Goal: Task Accomplishment & Management: Manage account settings

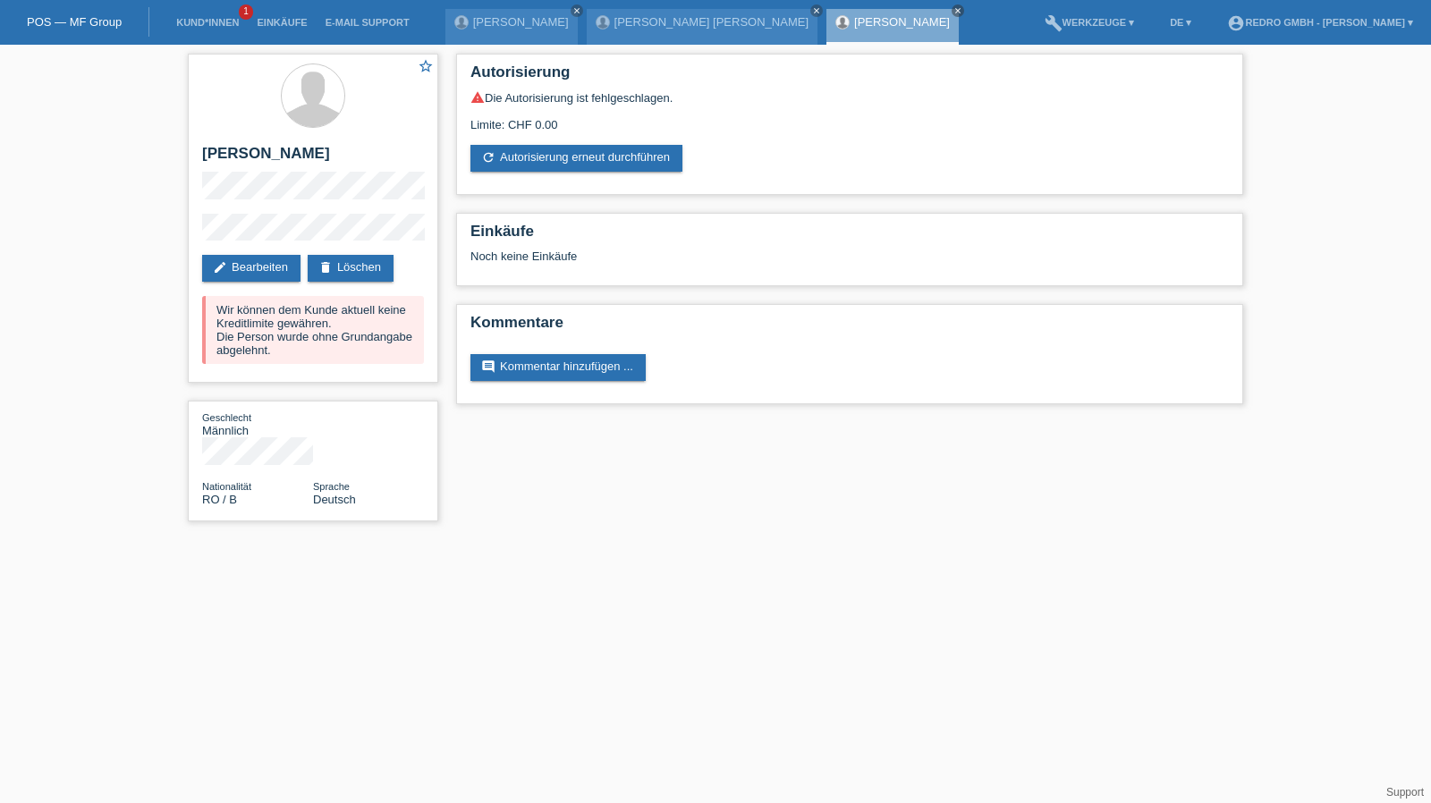
click at [211, 13] on li "Kund*innen 1" at bounding box center [207, 23] width 81 height 46
click at [175, 31] on li "Kund*innen 1" at bounding box center [207, 23] width 81 height 46
click at [209, 15] on li "Kund*innen 1" at bounding box center [207, 23] width 81 height 46
click at [206, 19] on link "Kund*innen" at bounding box center [207, 22] width 81 height 11
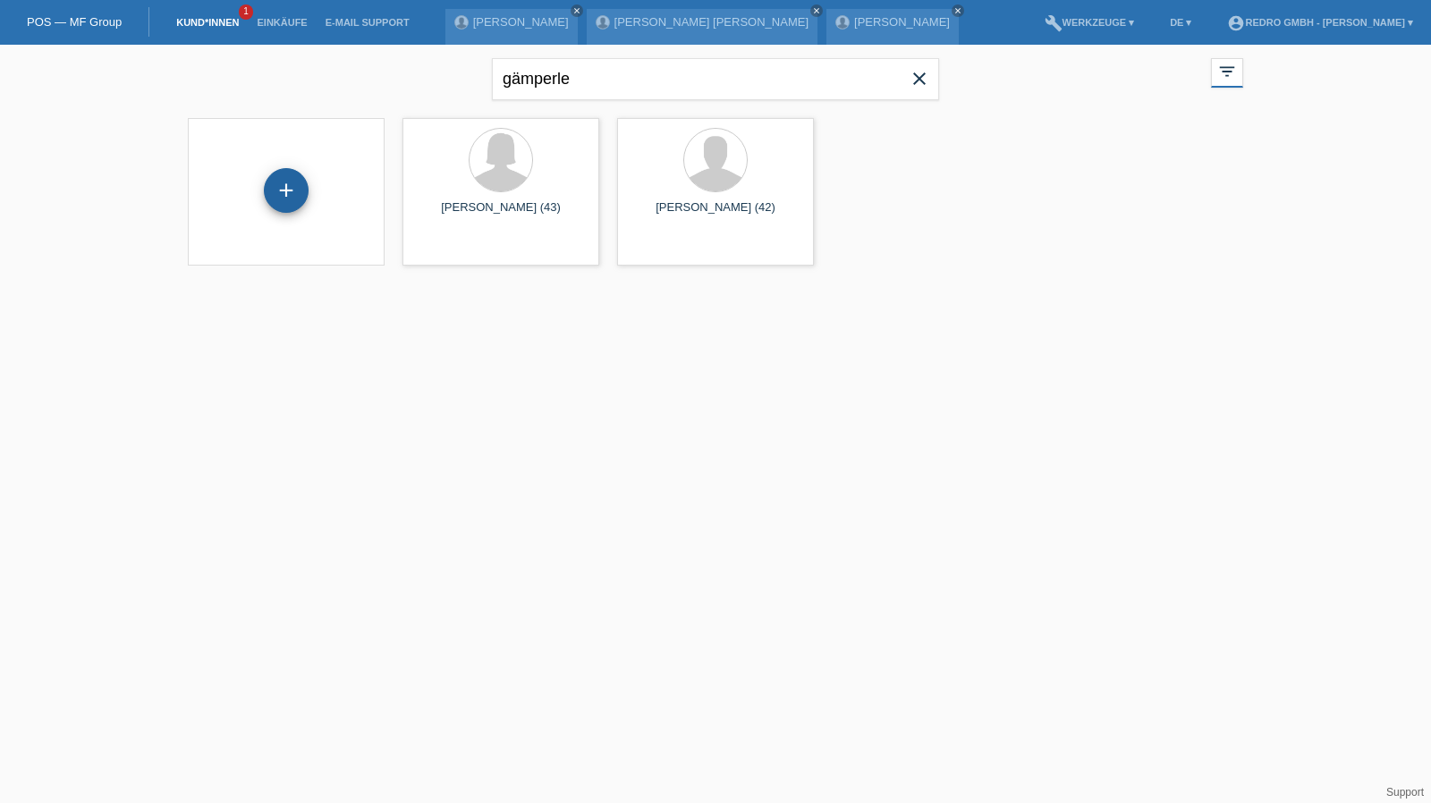
click at [297, 182] on div "+" at bounding box center [286, 190] width 45 height 45
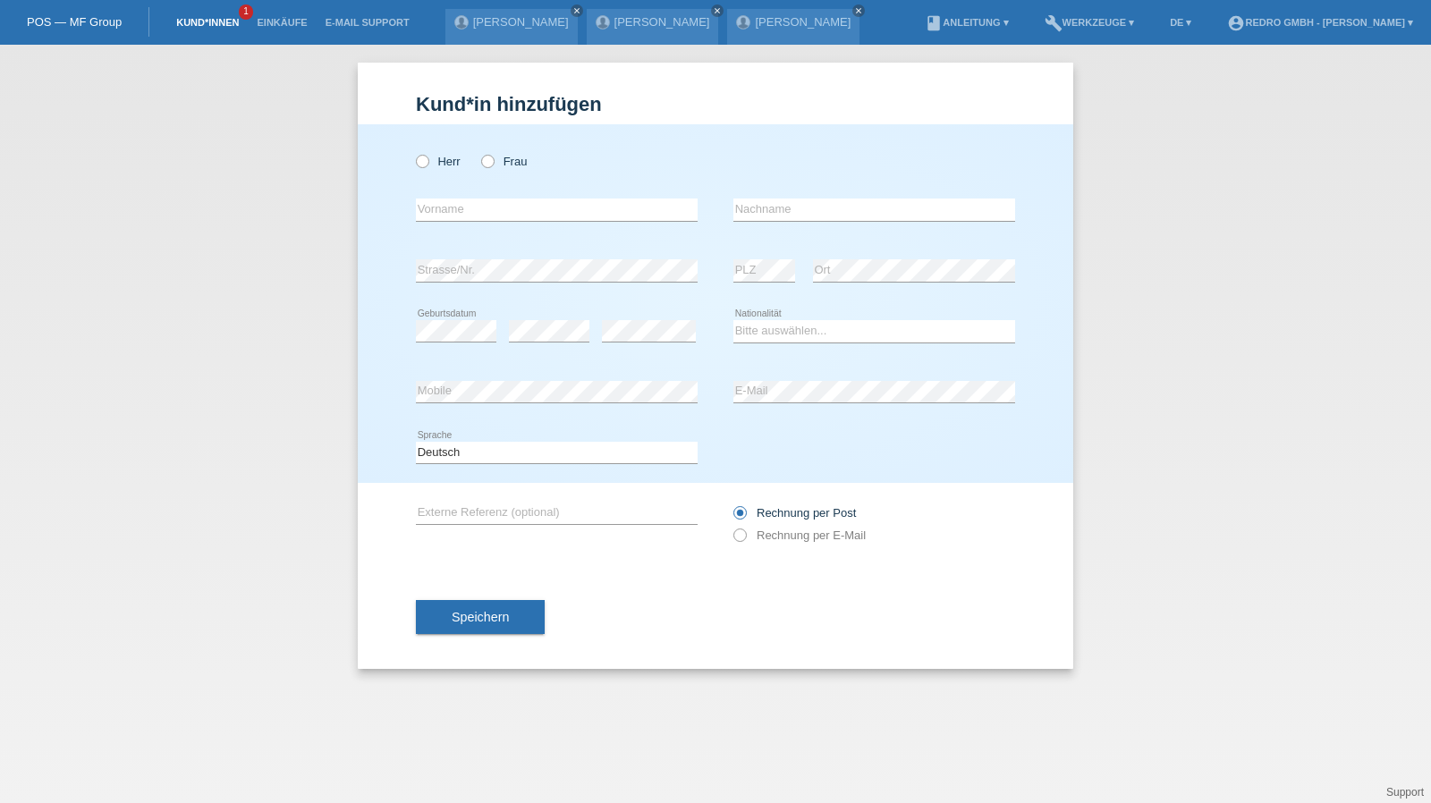
click at [197, 24] on link "Kund*innen" at bounding box center [207, 22] width 81 height 11
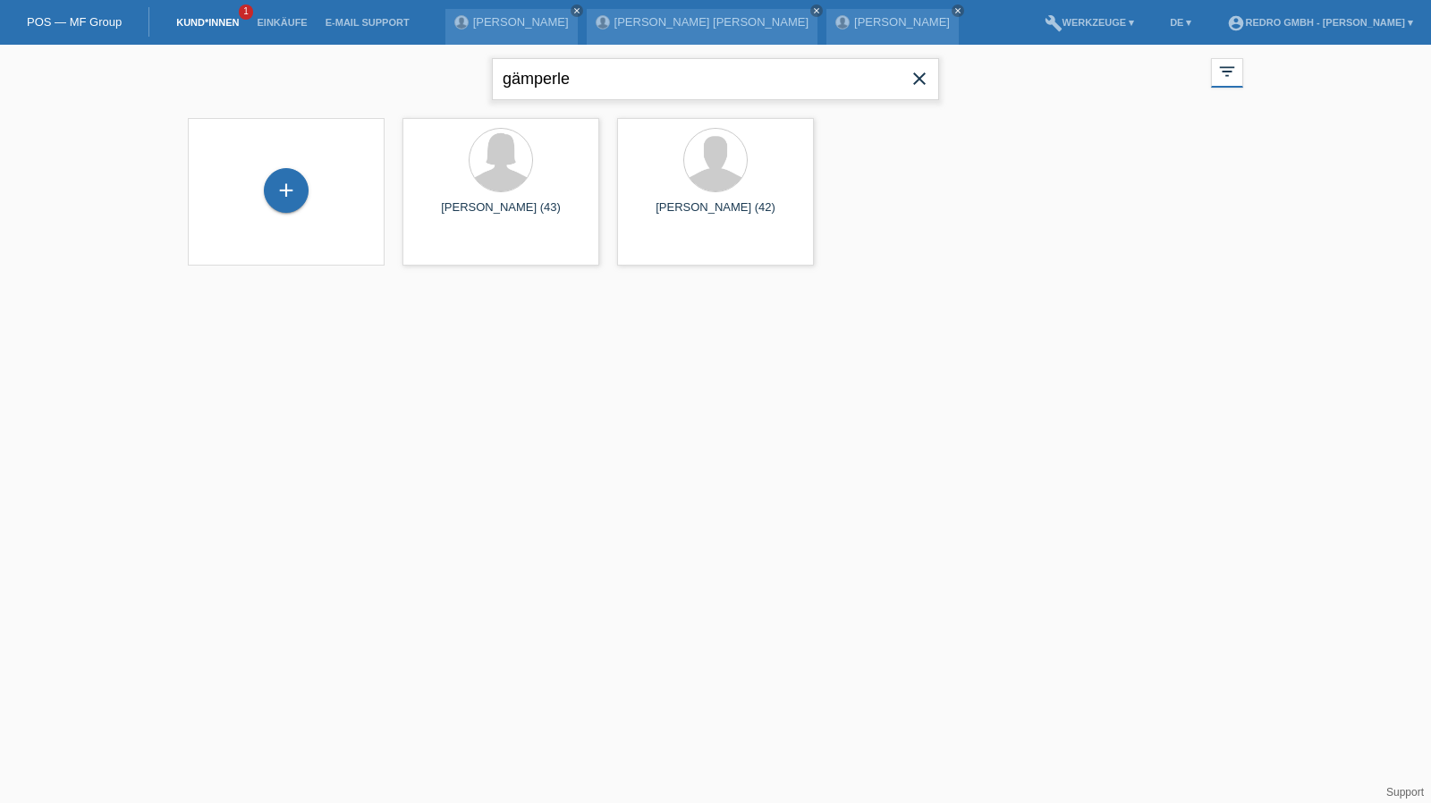
click at [604, 65] on input "gämperle" at bounding box center [715, 79] width 447 height 42
paste input "[PERSON_NAME]"
type input "[PERSON_NAME]"
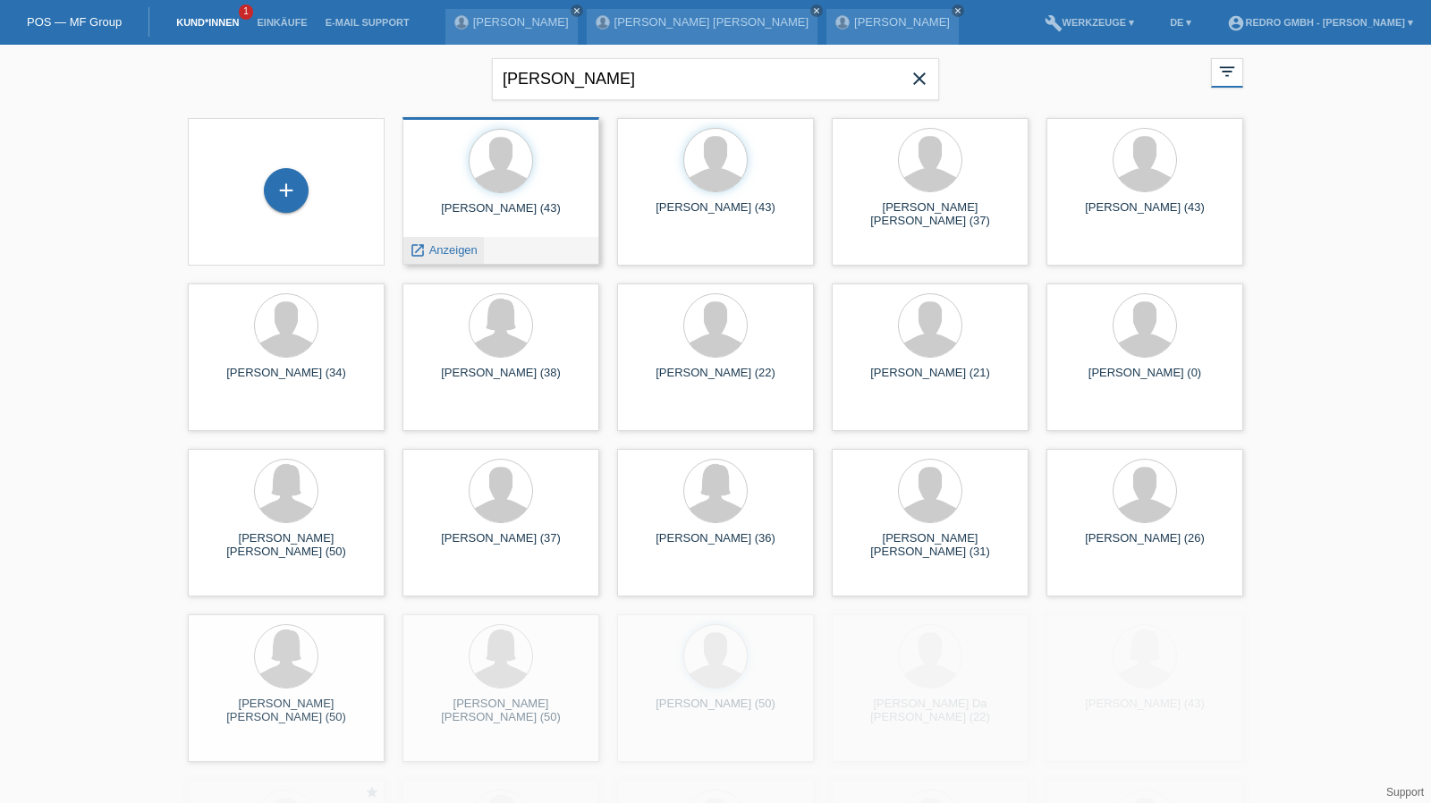
click at [452, 256] on span "Anzeigen" at bounding box center [453, 249] width 48 height 13
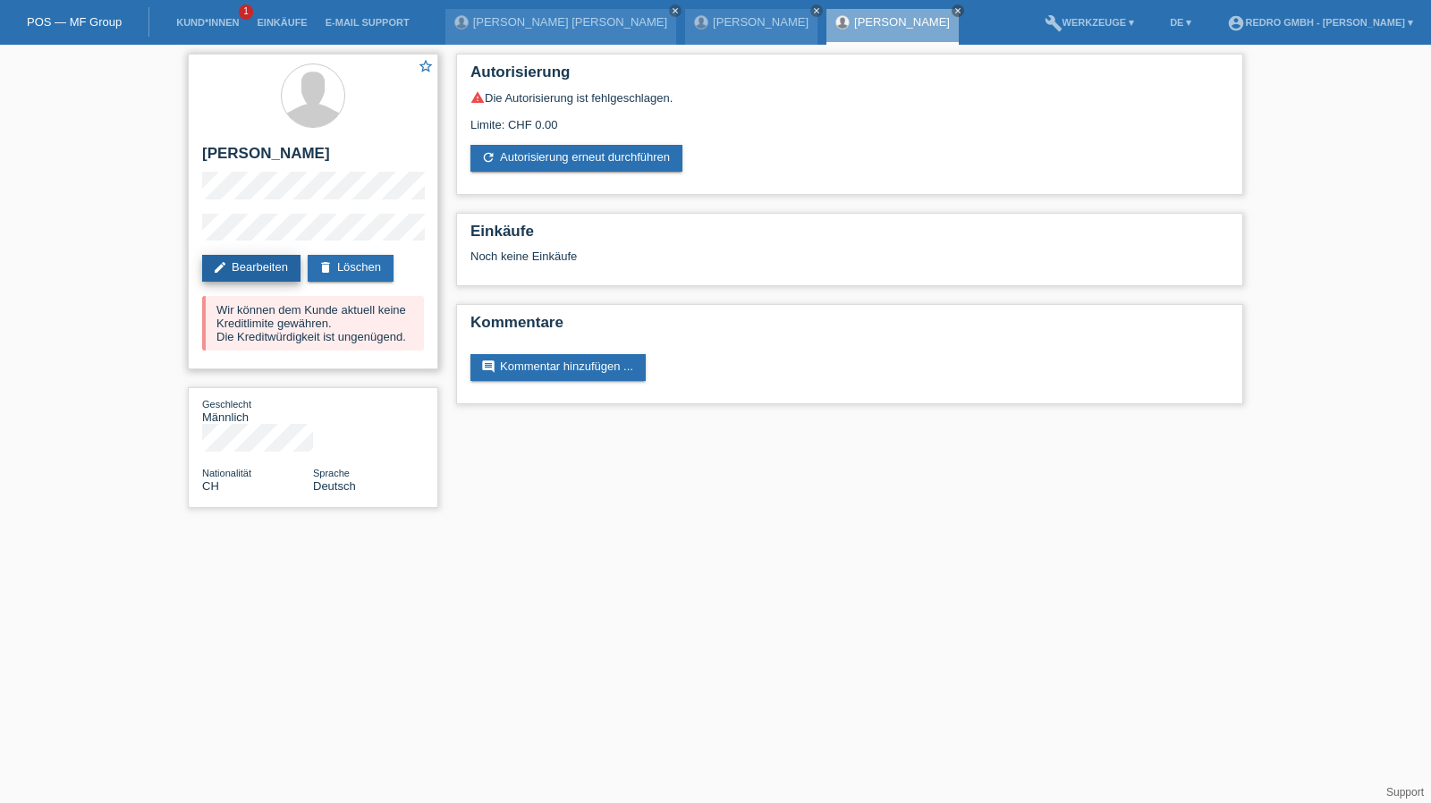
click at [290, 274] on link "edit Bearbeiten" at bounding box center [251, 268] width 98 height 27
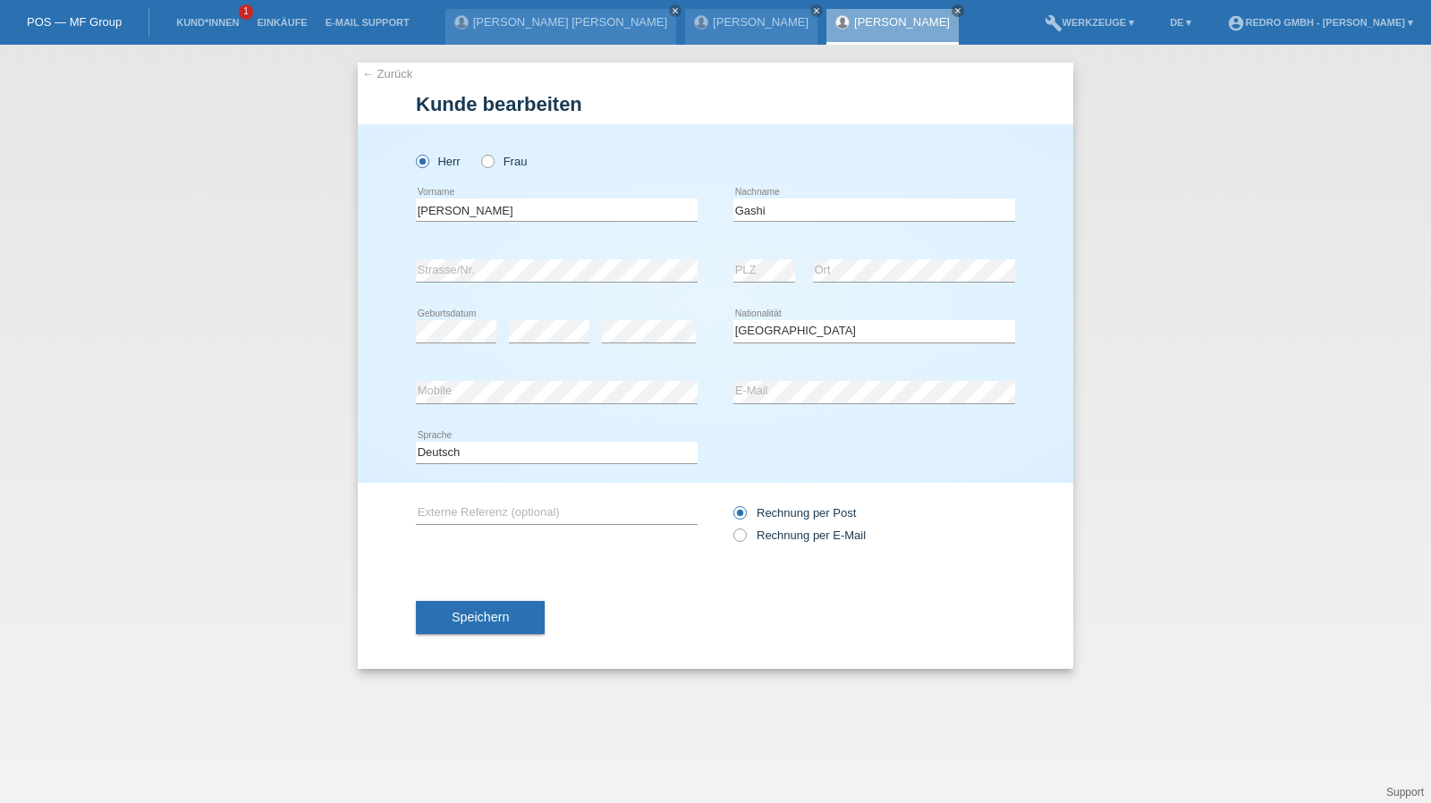
select select "CH"
click at [497, 622] on span "Speichern" at bounding box center [480, 617] width 57 height 14
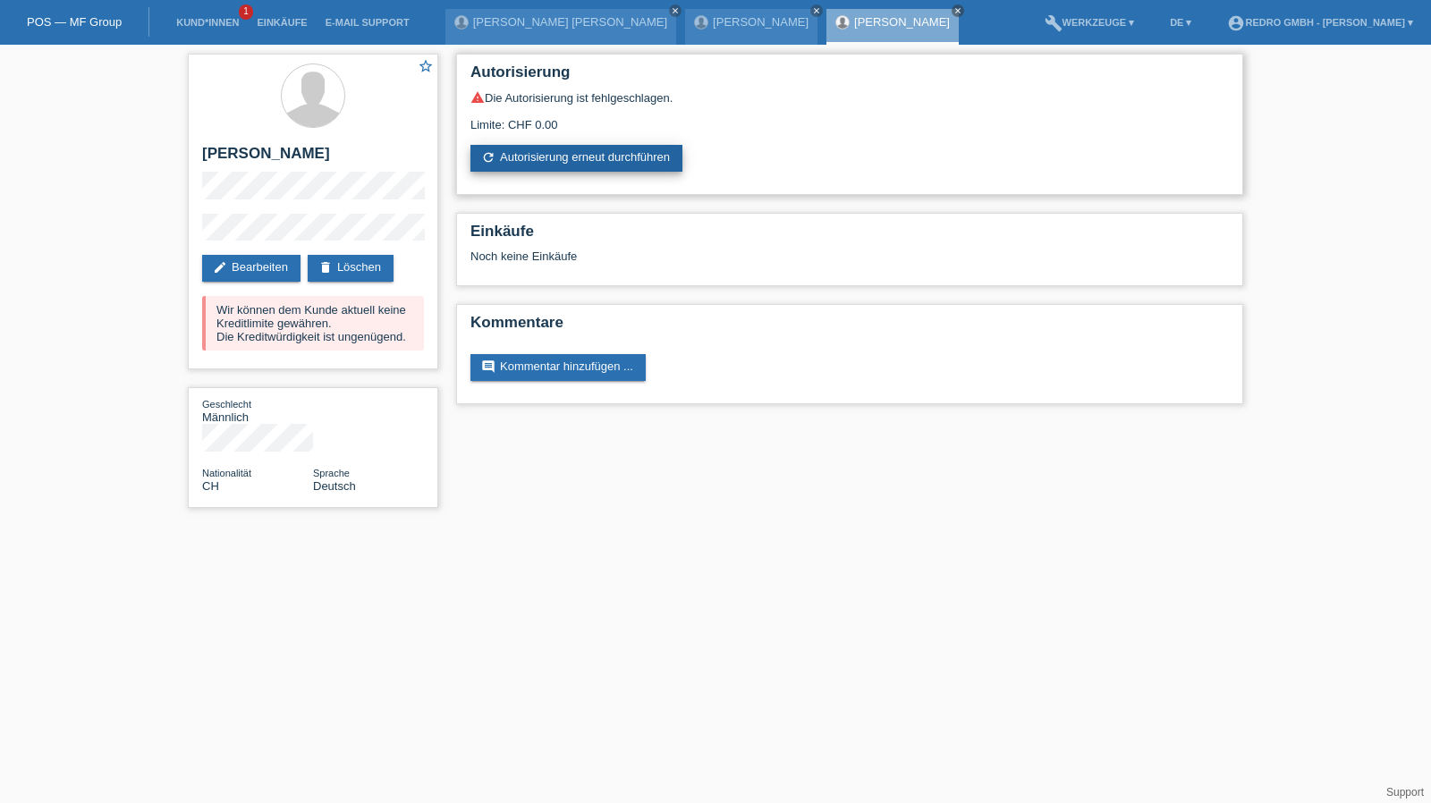
click at [511, 155] on link "refresh Autorisierung erneut durchführen" at bounding box center [577, 158] width 212 height 27
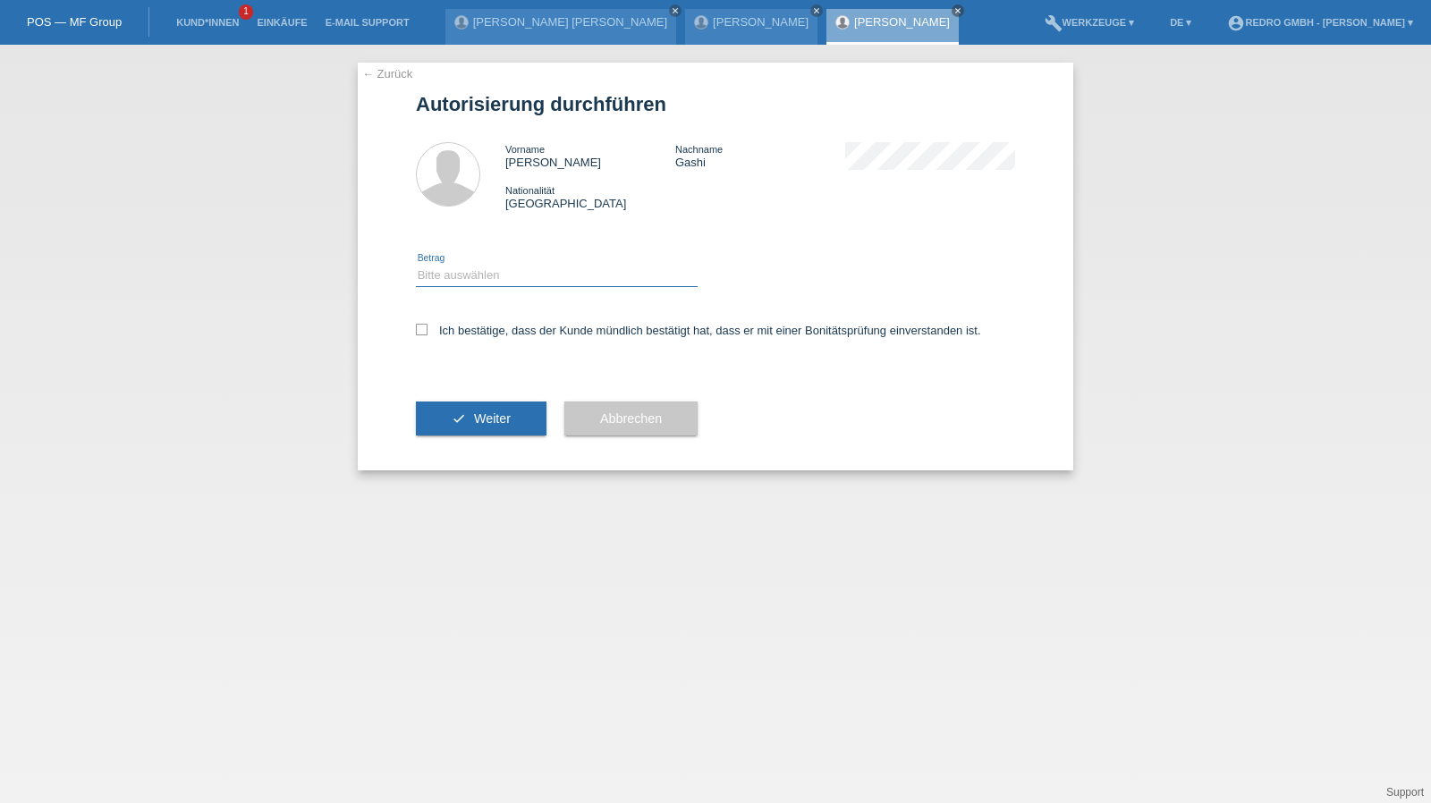
click at [497, 278] on select "Bitte auswählen CHF 1.00 - CHF 499.00 CHF 500.00 - CHF 1'999.00 CHF 2'000.00 - …" at bounding box center [557, 275] width 282 height 21
select select "1"
click at [416, 265] on select "Bitte auswählen CHF 1.00 - CHF 499.00 CHF 500.00 - CHF 1'999.00 CHF 2'000.00 - …" at bounding box center [557, 275] width 282 height 21
click at [458, 337] on label "Ich bestätige, dass der Kunde mündlich bestätigt hat, dass er mit einer Bonität…" at bounding box center [698, 330] width 565 height 13
click at [428, 335] on input "Ich bestätige, dass der Kunde mündlich bestätigt hat, dass er mit einer Bonität…" at bounding box center [422, 330] width 12 height 12
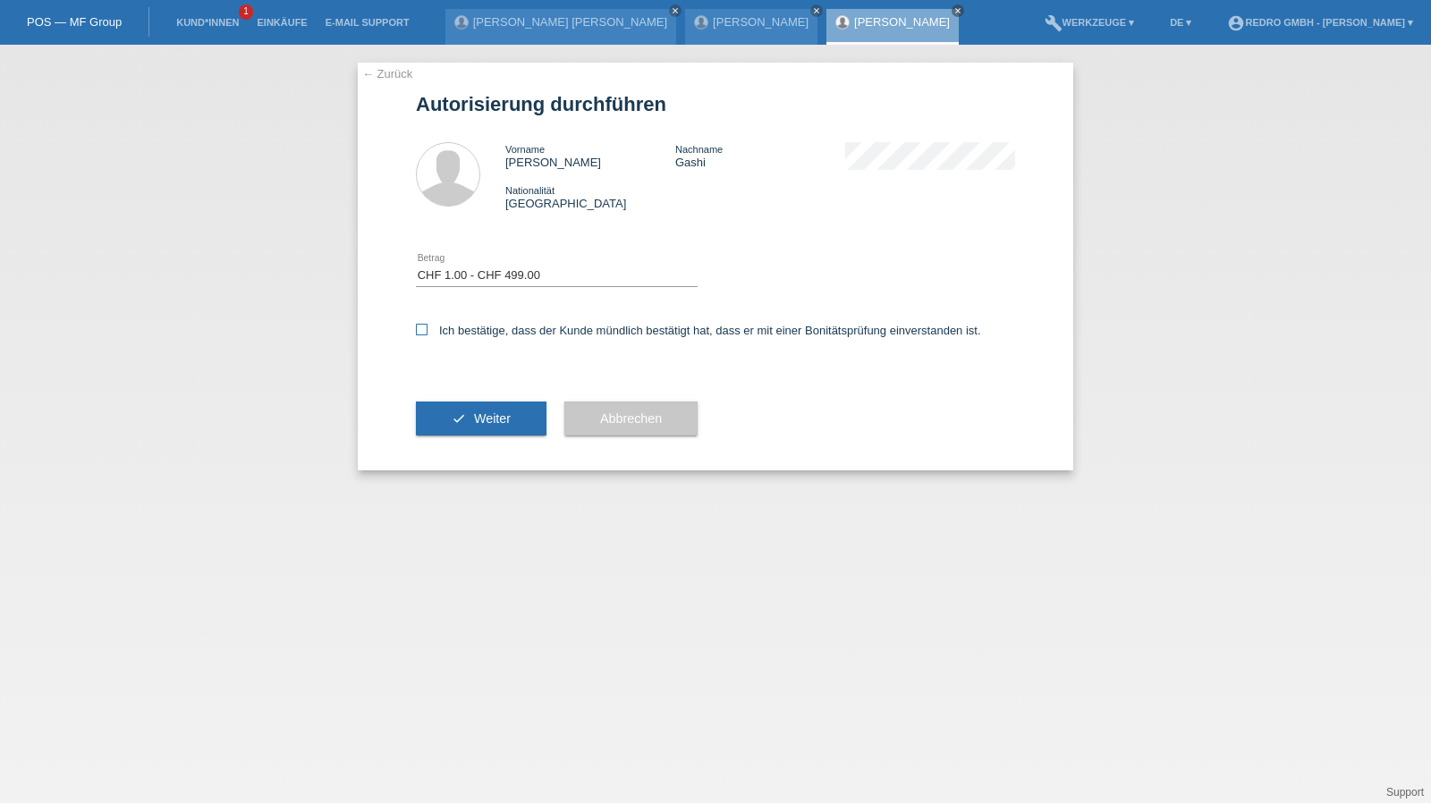
checkbox input "true"
click at [444, 418] on button "check Weiter" at bounding box center [481, 419] width 131 height 34
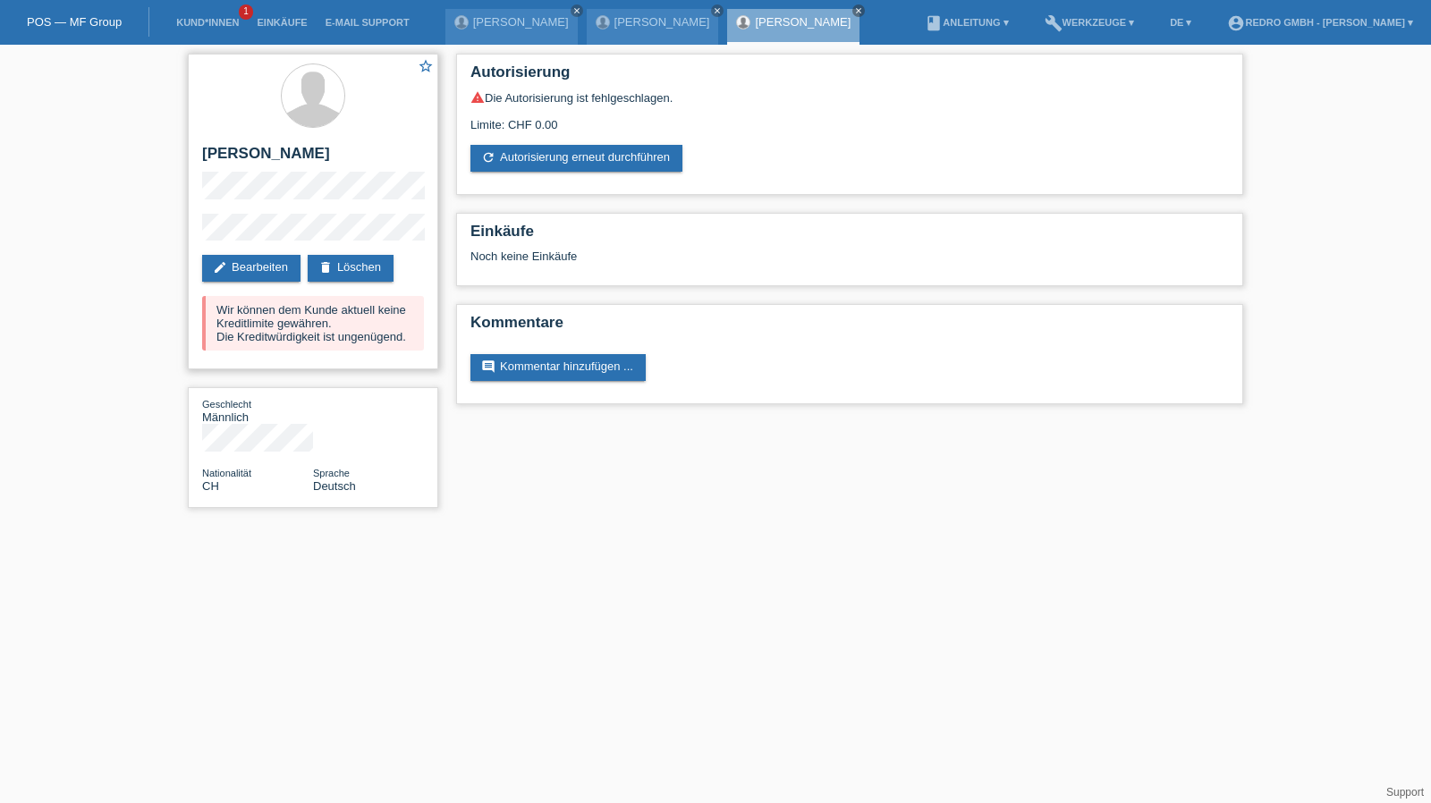
click at [250, 162] on h2 "[PERSON_NAME]" at bounding box center [313, 158] width 222 height 27
copy div "[PERSON_NAME]"
click at [196, 233] on div "star_border [PERSON_NAME] edit Bearbeiten delete Löschen Wir können dem Kunde a…" at bounding box center [313, 212] width 250 height 316
